Goal: Task Accomplishment & Management: Manage account settings

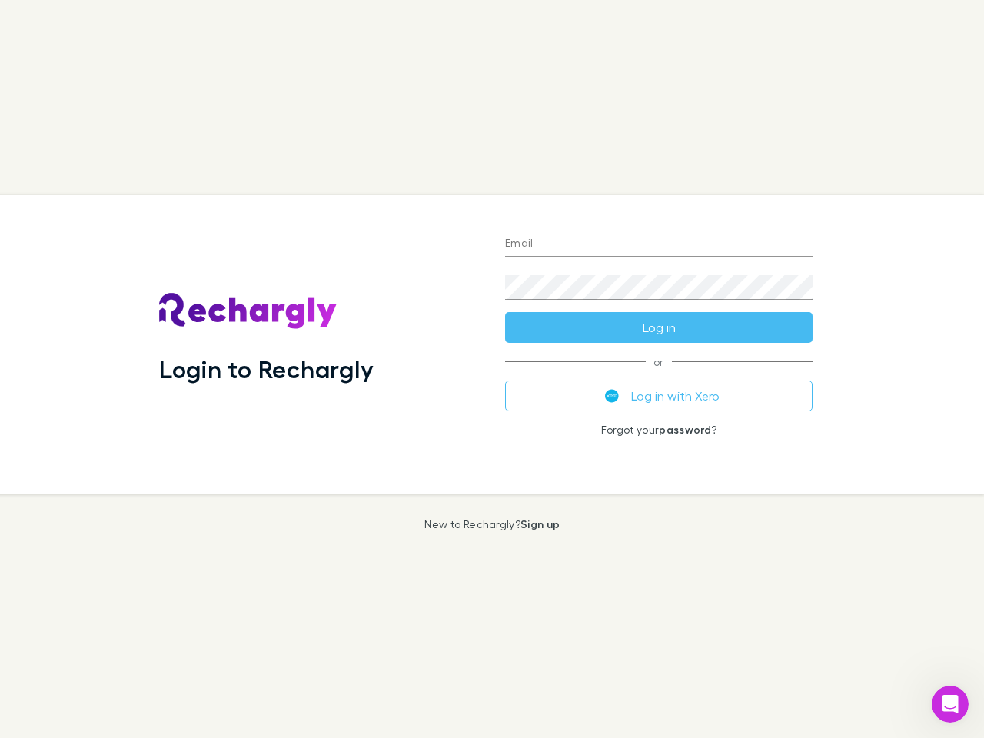
click at [492, 369] on div "Login to Rechargly" at bounding box center [320, 344] width 346 height 298
click at [659, 244] on input "Email" at bounding box center [658, 244] width 307 height 25
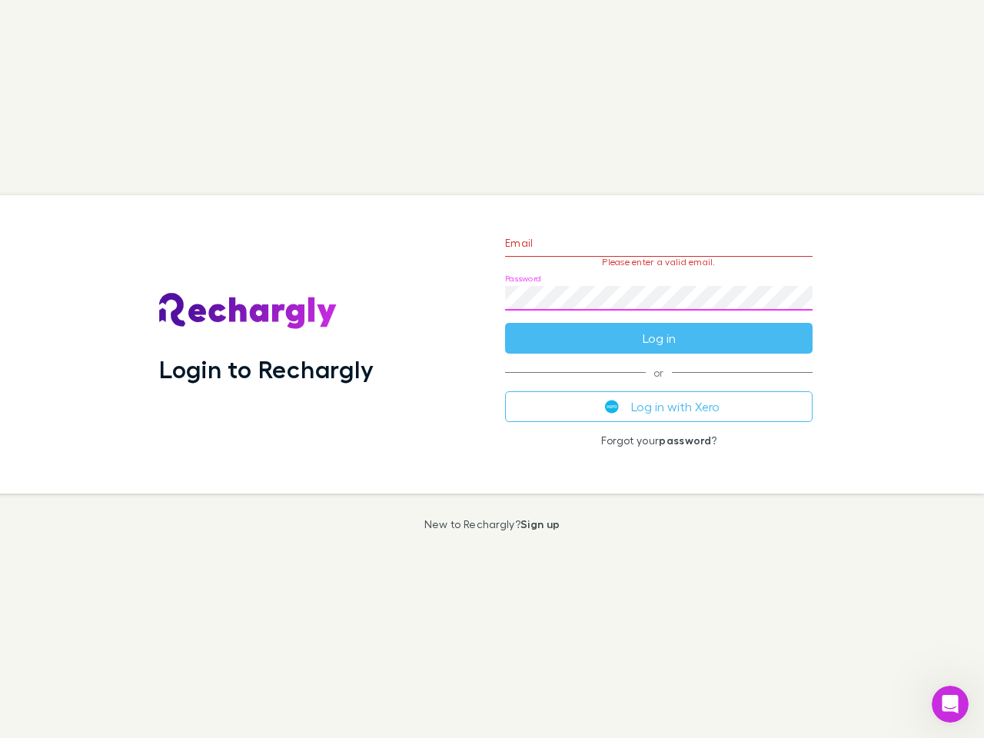
click at [659, 327] on form "Email Please enter a valid email. Password Log in" at bounding box center [658, 287] width 307 height 134
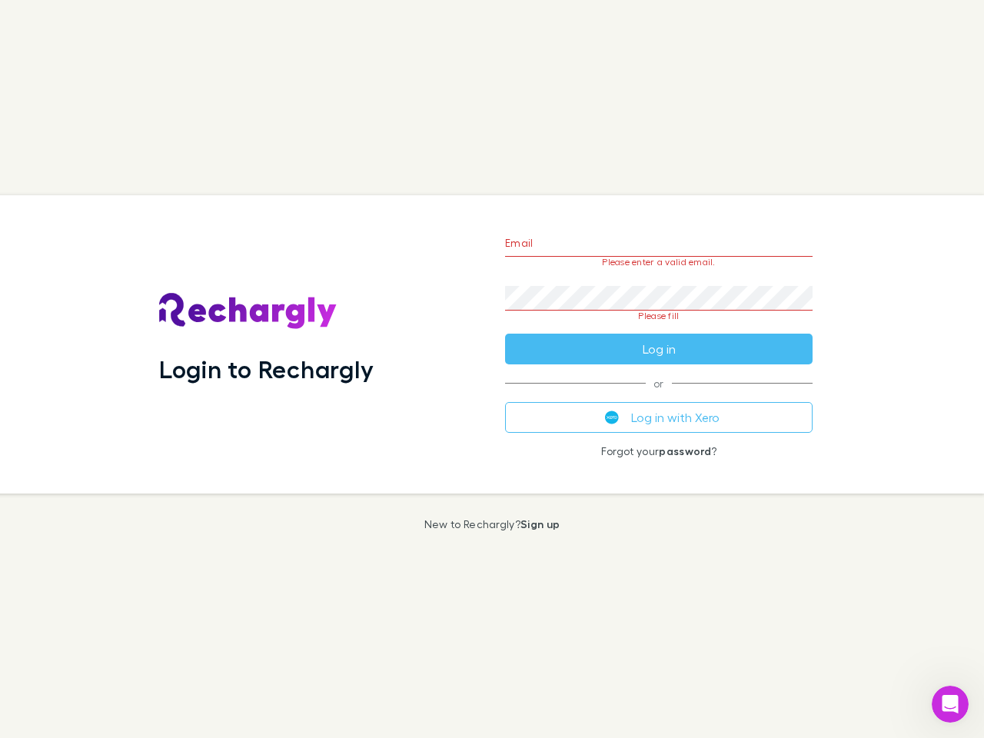
click at [659, 396] on div "Email Please enter a valid email. Password Please fill Log in or Log in with Xe…" at bounding box center [659, 344] width 332 height 298
click at [950, 704] on icon "Open Intercom Messenger" at bounding box center [950, 704] width 25 height 25
